Goal: Browse casually: Explore the website without a specific task or goal

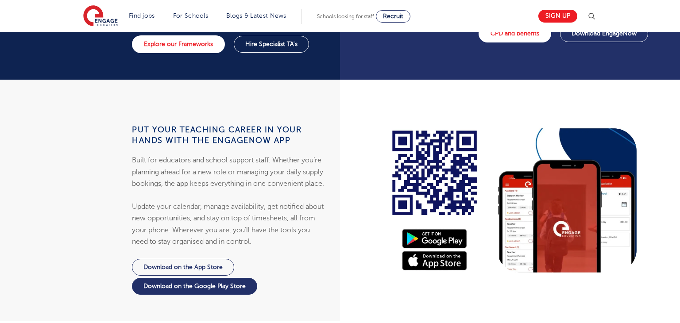
scroll to position [814, 0]
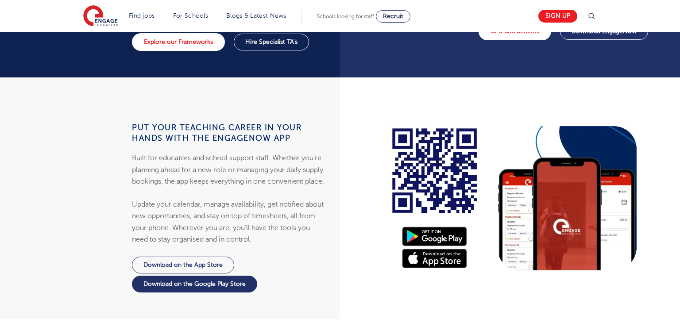
click at [566, 216] on div at bounding box center [513, 198] width 346 height 242
drag, startPoint x: 548, startPoint y: 189, endPoint x: 534, endPoint y: 181, distance: 16.1
click at [535, 181] on div at bounding box center [513, 198] width 346 height 242
drag, startPoint x: 485, startPoint y: 142, endPoint x: 627, endPoint y: 263, distance: 186.4
click at [634, 269] on div at bounding box center [513, 198] width 346 height 242
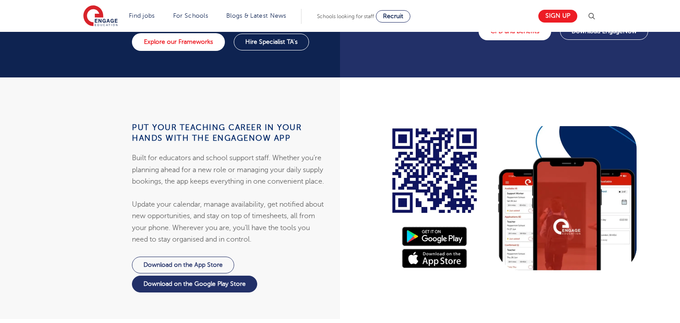
drag, startPoint x: 507, startPoint y: 150, endPoint x: 614, endPoint y: 257, distance: 150.5
click at [629, 265] on div at bounding box center [513, 198] width 346 height 242
click at [566, 212] on div at bounding box center [513, 198] width 346 height 242
drag, startPoint x: 566, startPoint y: 210, endPoint x: 400, endPoint y: 103, distance: 197.1
click at [401, 117] on div at bounding box center [513, 198] width 346 height 242
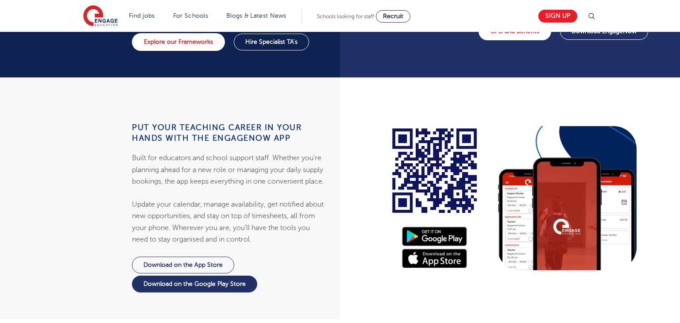
click at [534, 191] on div at bounding box center [513, 198] width 346 height 242
click at [536, 191] on div at bounding box center [513, 198] width 346 height 242
click at [537, 191] on div at bounding box center [513, 198] width 346 height 242
drag, startPoint x: 493, startPoint y: 120, endPoint x: 613, endPoint y: 261, distance: 184.9
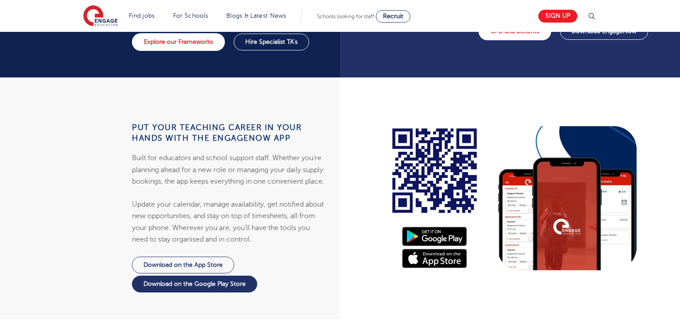
click at [616, 263] on div at bounding box center [513, 198] width 346 height 242
drag, startPoint x: 497, startPoint y: 137, endPoint x: 532, endPoint y: 98, distance: 52.7
click at [532, 98] on div at bounding box center [513, 198] width 346 height 242
click at [584, 155] on div at bounding box center [513, 198] width 346 height 242
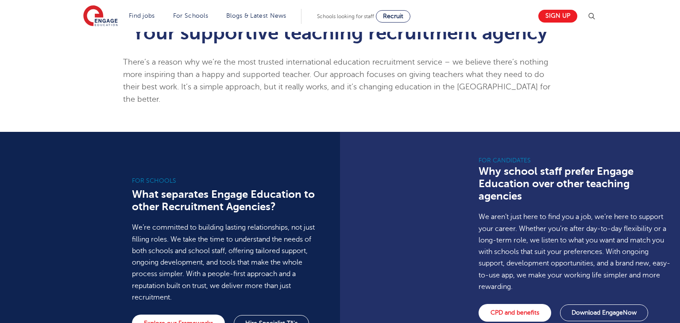
scroll to position [120, 0]
